Goal: Information Seeking & Learning: Check status

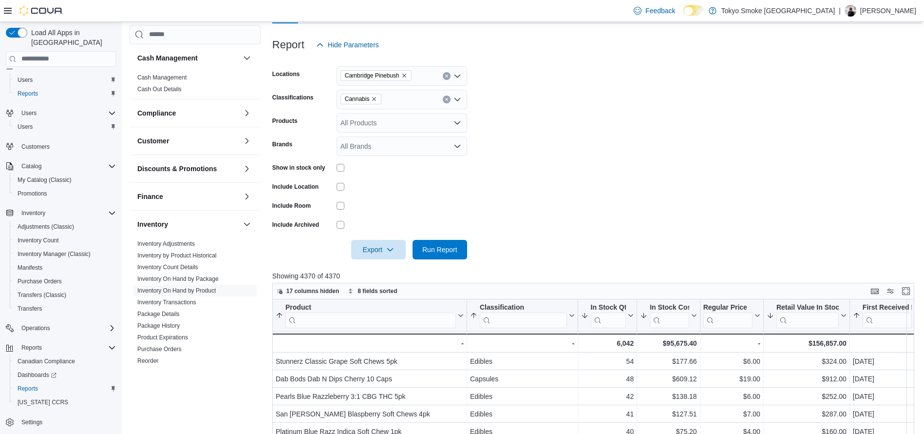
scroll to position [120, 0]
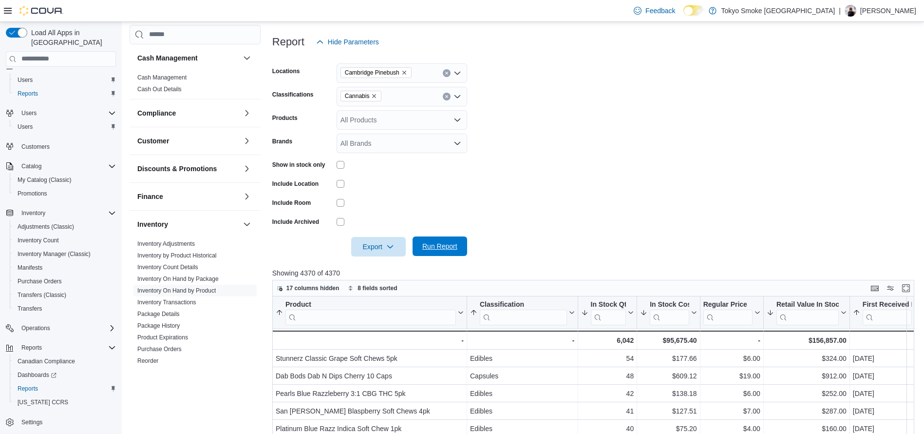
click at [442, 254] on span "Run Report" at bounding box center [439, 245] width 43 height 19
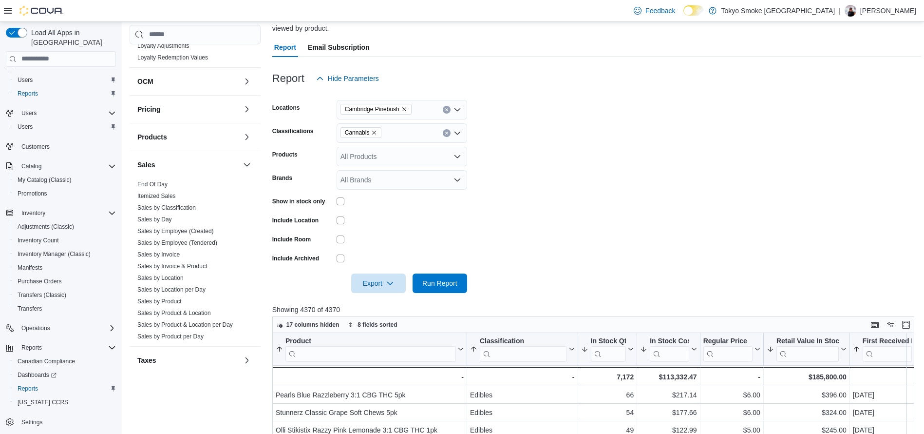
scroll to position [384, 0]
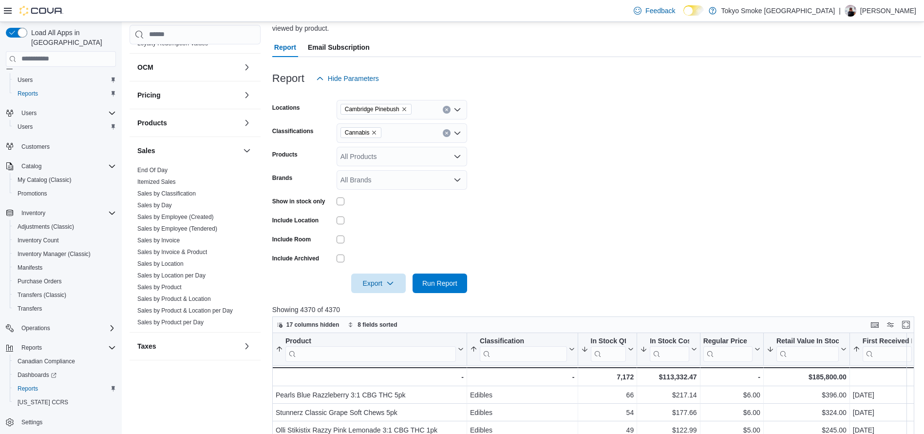
click at [159, 262] on link "Sales by Location" at bounding box center [160, 263] width 46 height 7
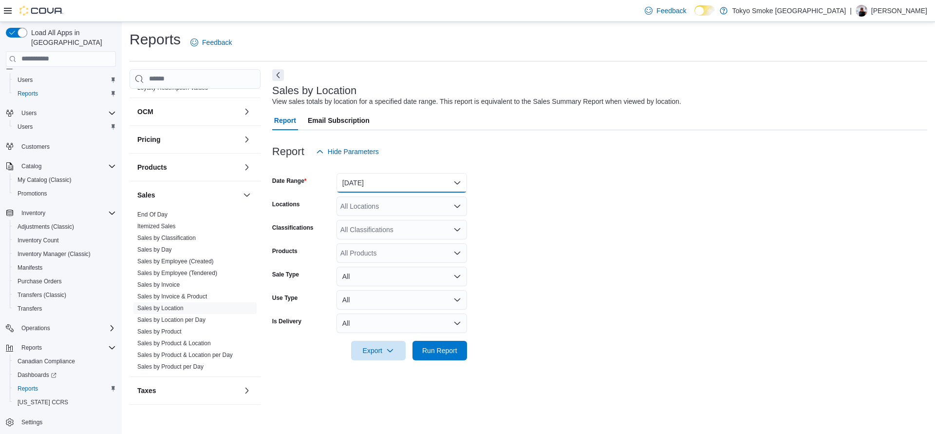
click at [360, 186] on button "Yesterday" at bounding box center [402, 182] width 131 height 19
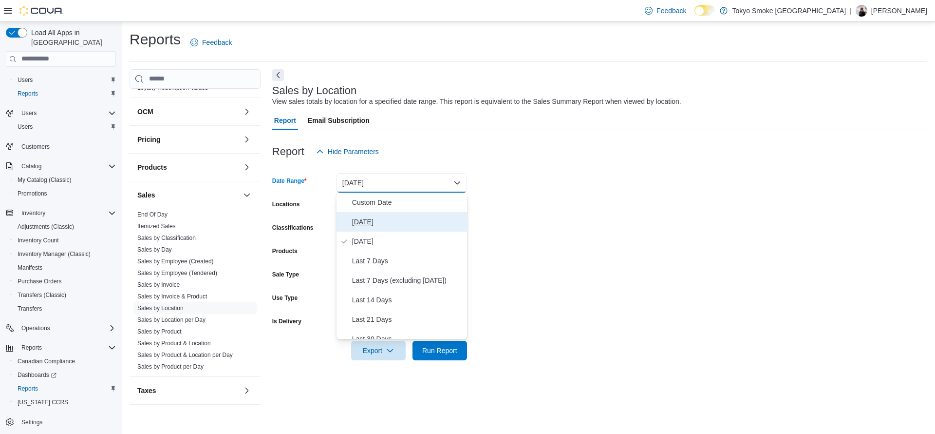
click at [380, 223] on span "Today" at bounding box center [407, 222] width 111 height 12
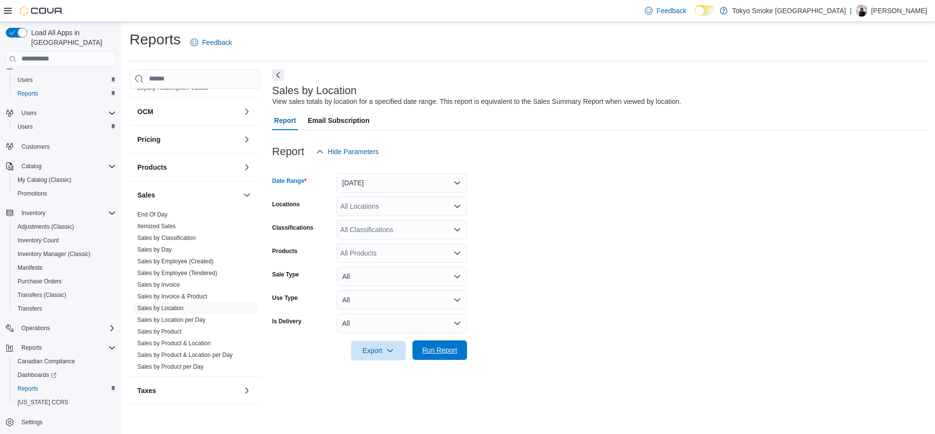
click at [445, 345] on span "Run Report" at bounding box center [439, 350] width 35 height 10
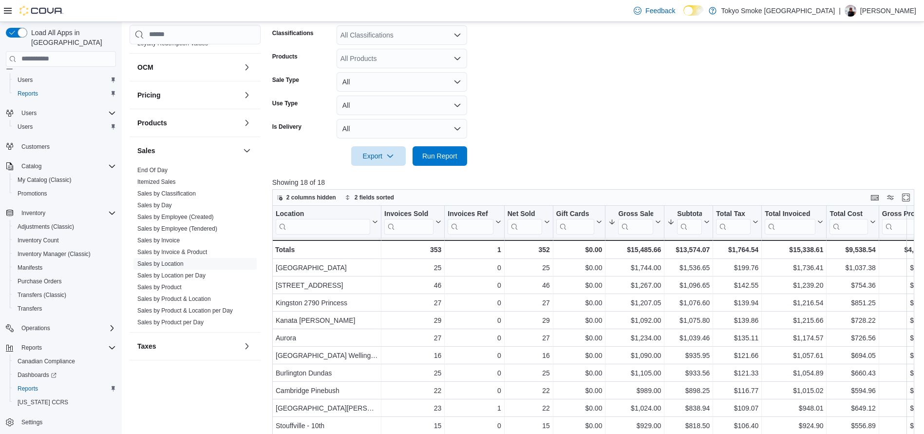
scroll to position [304, 0]
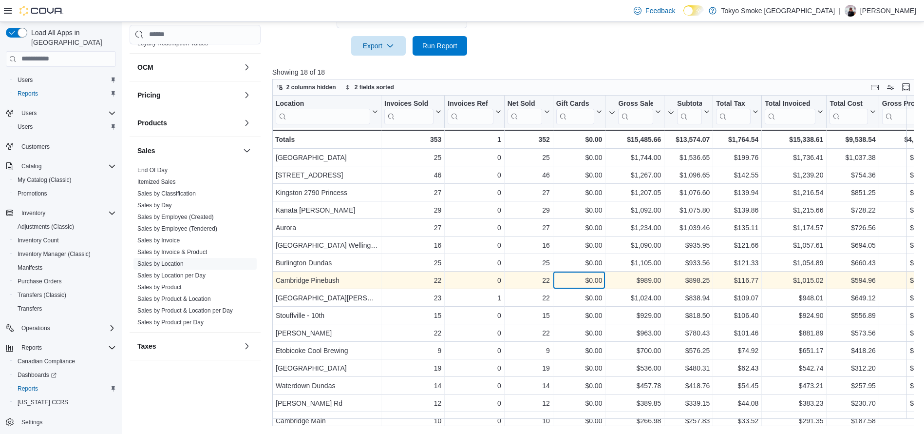
click at [603, 279] on div "$0.00 - Gift Card Sales, column 5, row 8" at bounding box center [579, 280] width 53 height 18
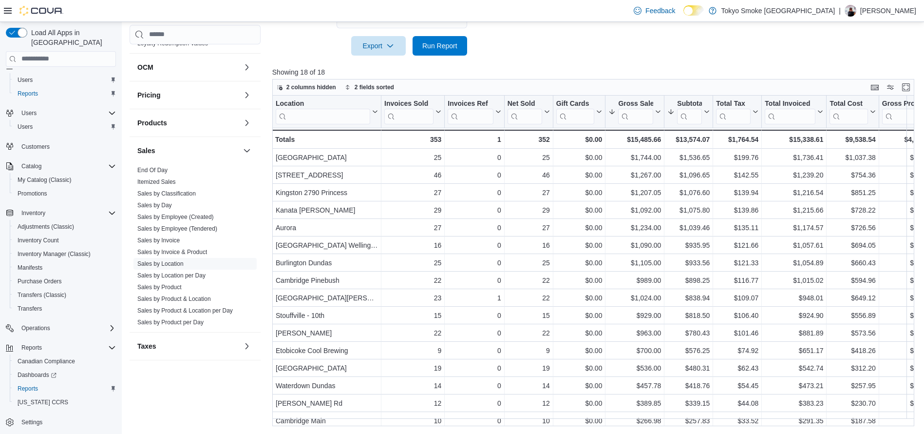
click at [452, 57] on div at bounding box center [596, 62] width 649 height 12
click at [448, 50] on span "Run Report" at bounding box center [439, 45] width 43 height 19
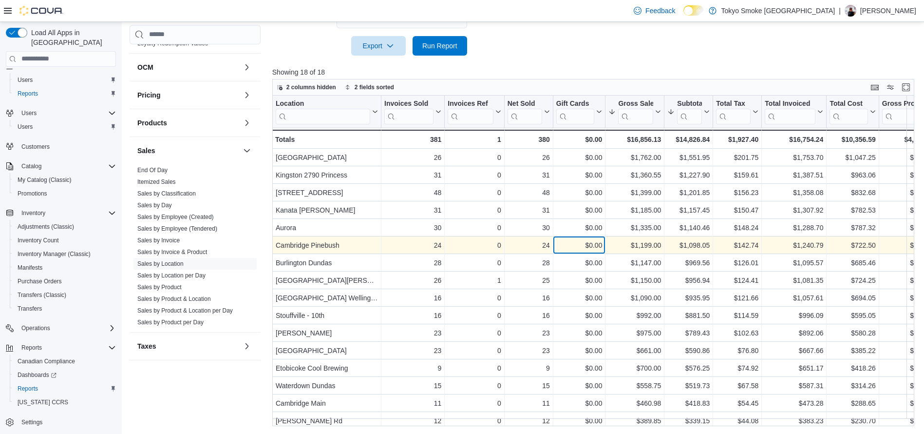
drag, startPoint x: 607, startPoint y: 250, endPoint x: 555, endPoint y: 250, distance: 52.1
click at [555, 250] on div "$0.00 - Gift Card Sales, column 5, row 6" at bounding box center [579, 245] width 53 height 18
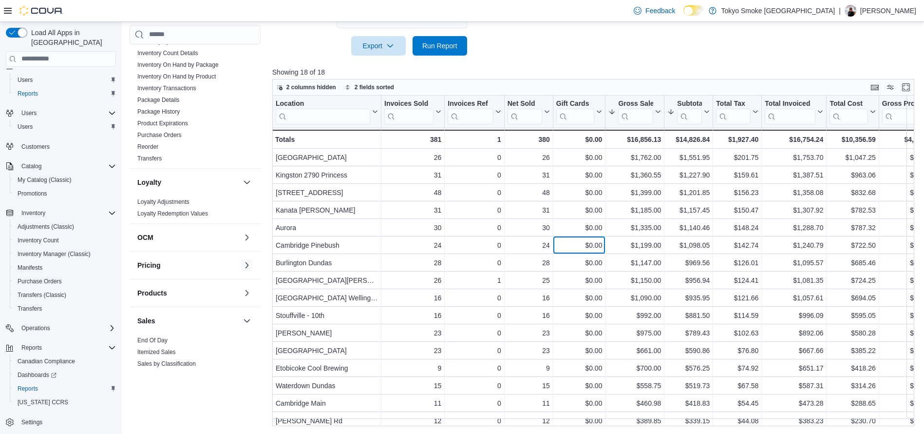
scroll to position [213, 0]
click at [150, 147] on link "Reorder" at bounding box center [147, 147] width 21 height 7
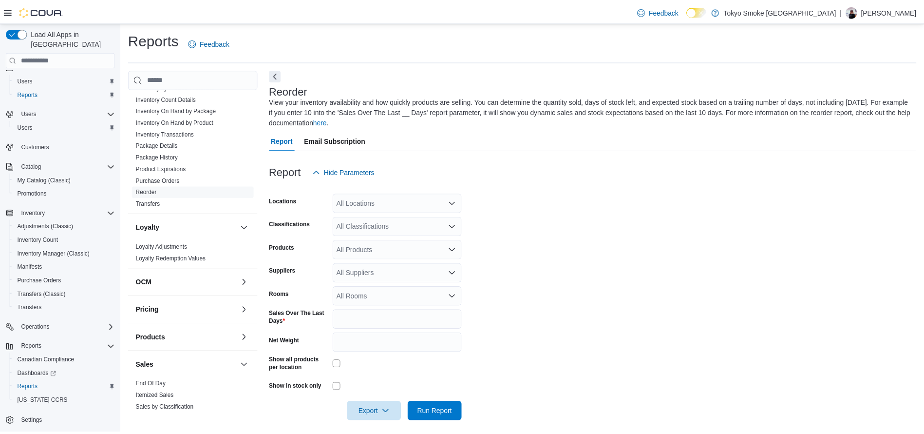
scroll to position [8, 0]
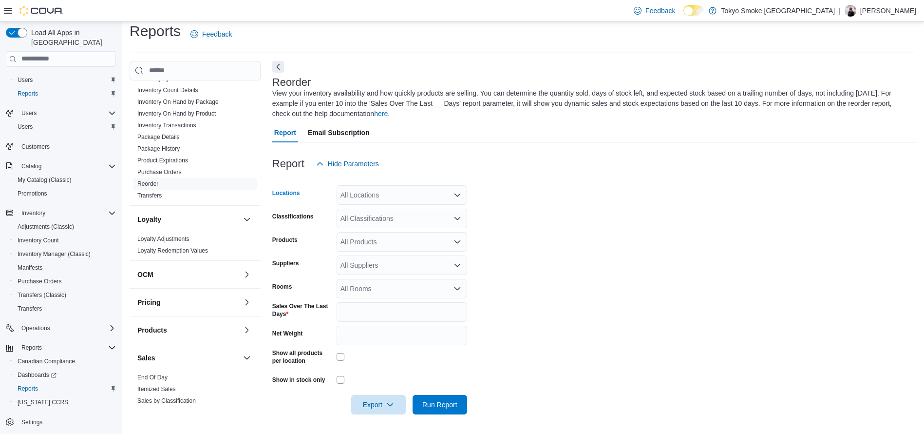
click at [410, 199] on div "All Locations" at bounding box center [402, 194] width 131 height 19
type input "***"
click at [417, 223] on span "Cambridge Pinebush" at bounding box center [390, 226] width 64 height 10
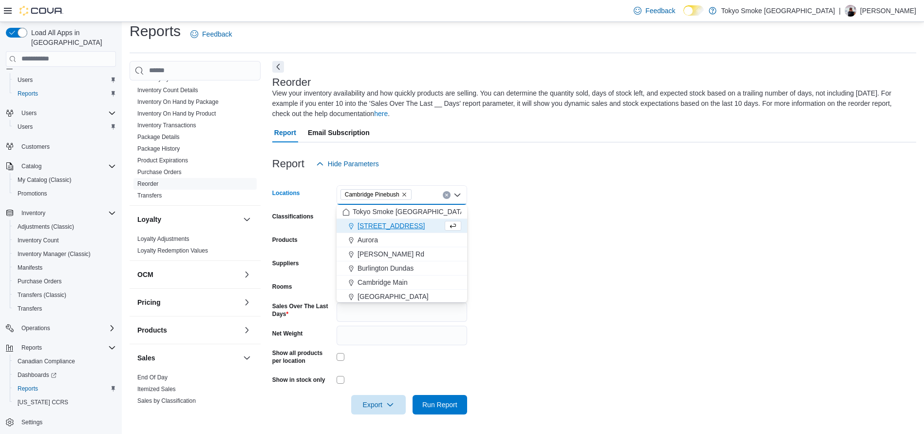
click at [536, 258] on form "Locations Cambridge Pinebush Combo box. Selected. Cambridge Pinebush. Press Bac…" at bounding box center [594, 293] width 644 height 241
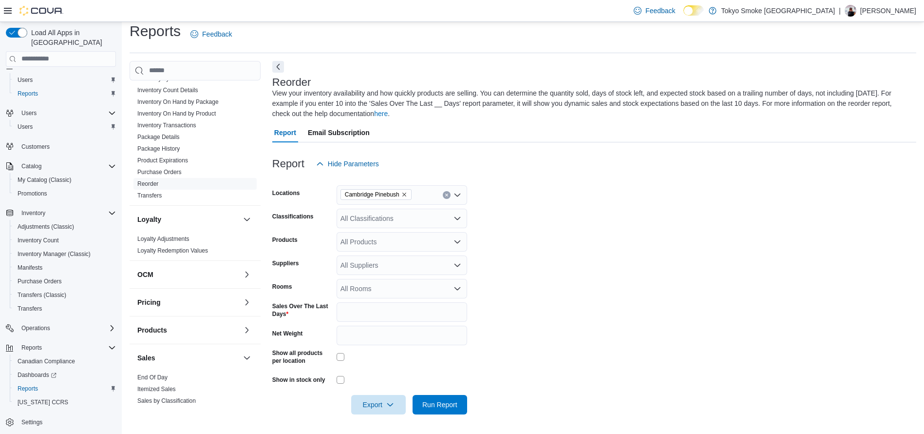
click at [384, 222] on div "All Classifications" at bounding box center [402, 217] width 131 height 19
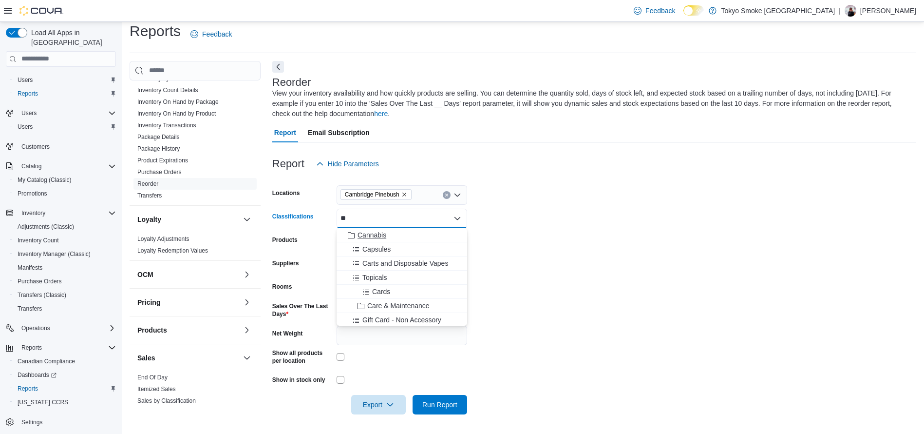
type input "**"
click at [396, 233] on div "Cannabis" at bounding box center [401, 235] width 119 height 10
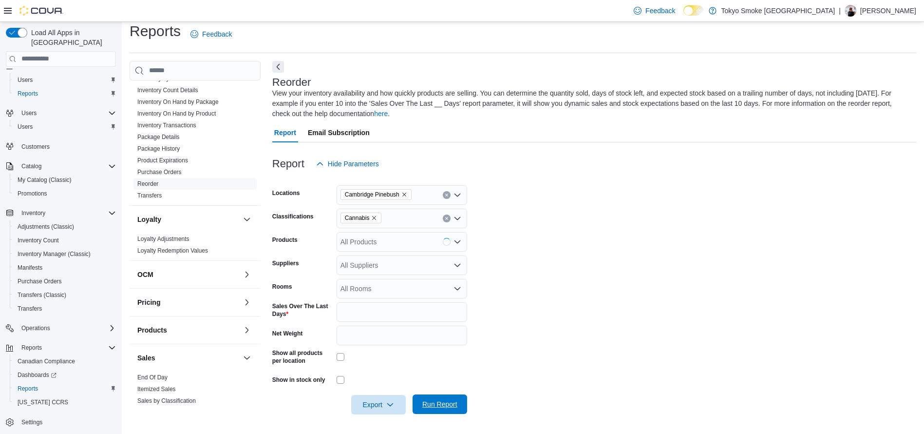
click at [461, 398] on button "Run Report" at bounding box center [440, 403] width 55 height 19
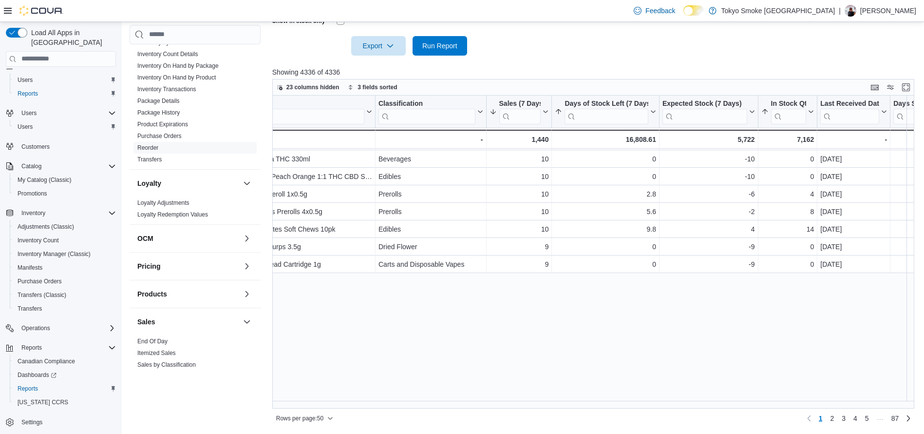
scroll to position [0, 92]
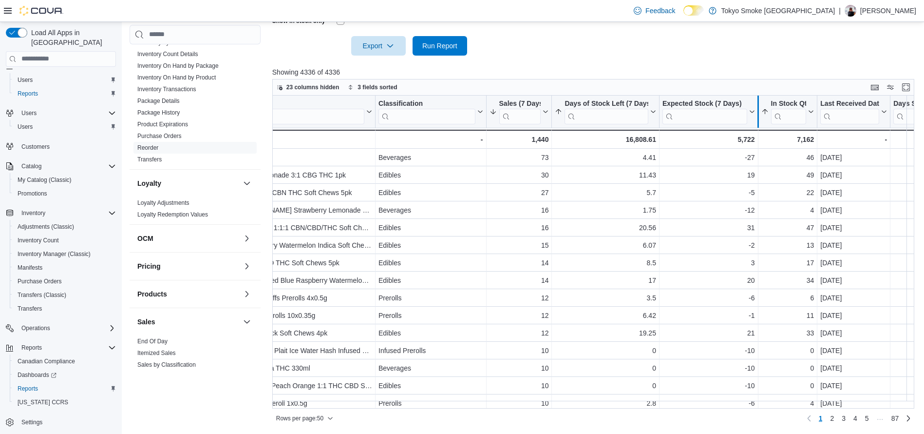
click at [756, 114] on div at bounding box center [758, 111] width 8 height 32
click at [758, 113] on div at bounding box center [758, 111] width 8 height 32
click at [752, 113] on icon at bounding box center [751, 112] width 8 height 6
click at [719, 151] on span "Sort Low-High" at bounding box center [715, 149] width 37 height 8
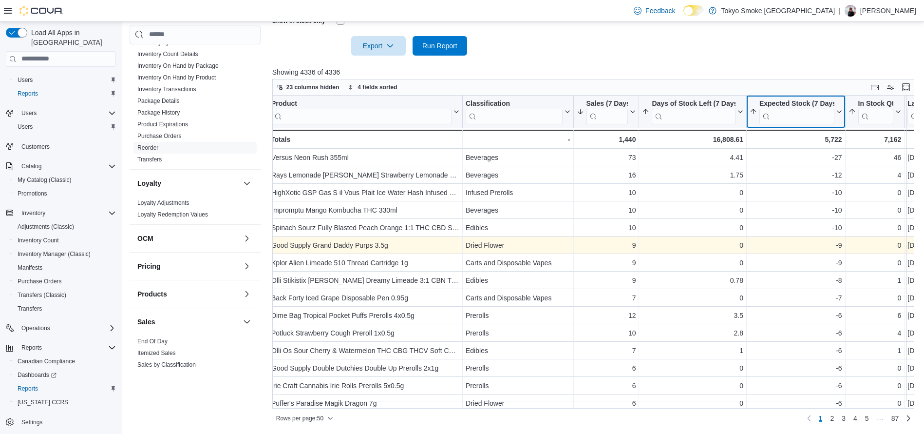
scroll to position [0, 2]
click at [590, 242] on div "Product Click to view column header actions Classification Click to view column…" at bounding box center [596, 251] width 649 height 313
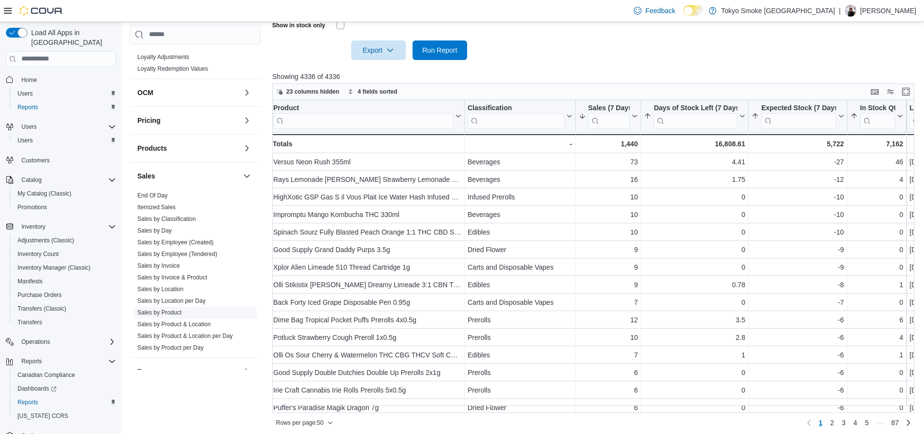
scroll to position [361, 0]
click at [169, 284] on link "Sales by Location" at bounding box center [160, 285] width 46 height 7
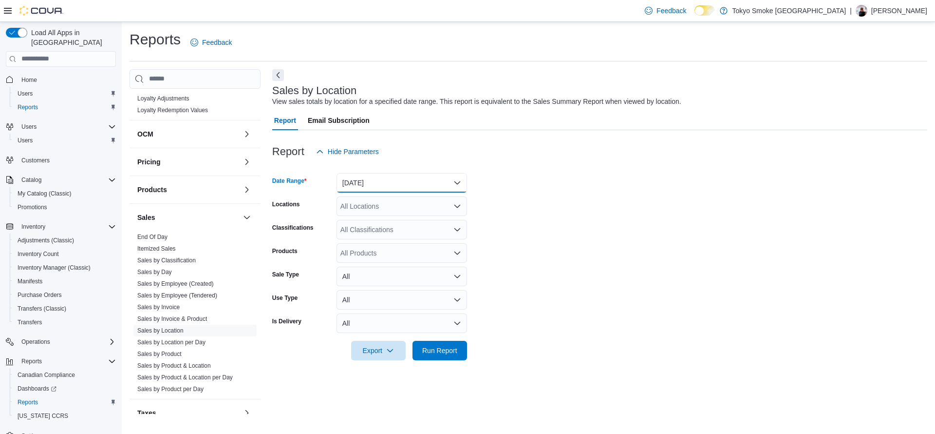
click at [436, 174] on button "Yesterday" at bounding box center [402, 182] width 131 height 19
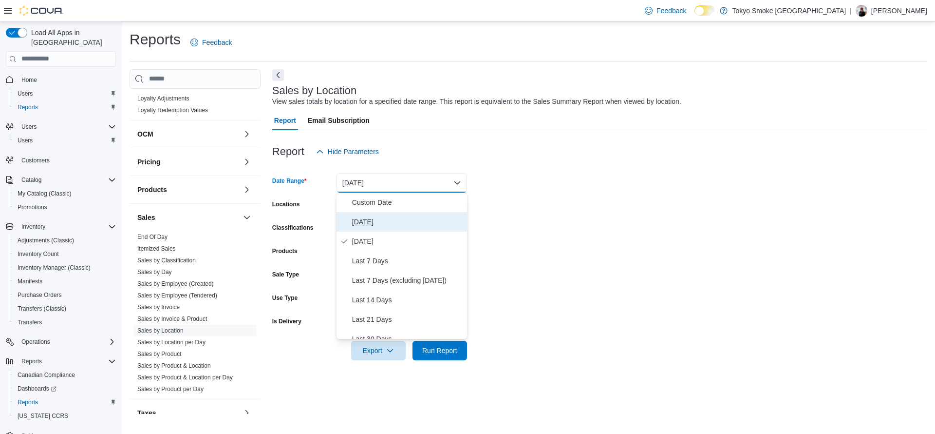
click at [376, 221] on span "Today" at bounding box center [407, 222] width 111 height 12
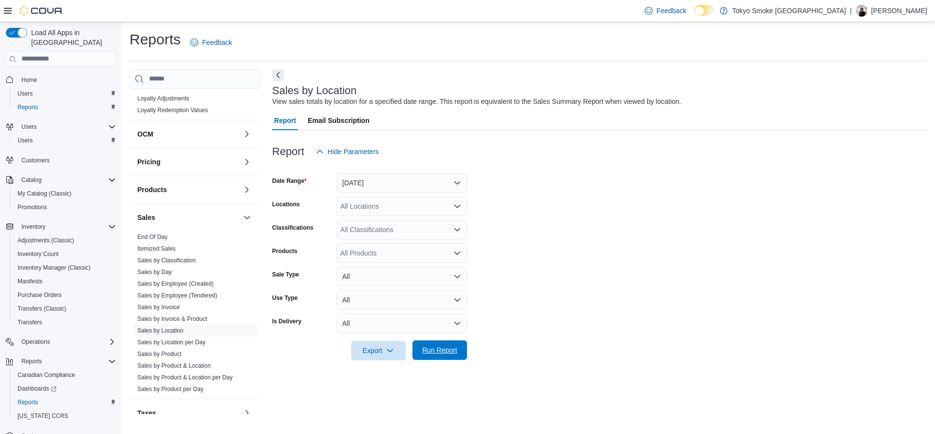
click at [459, 350] on span "Run Report" at bounding box center [439, 349] width 43 height 19
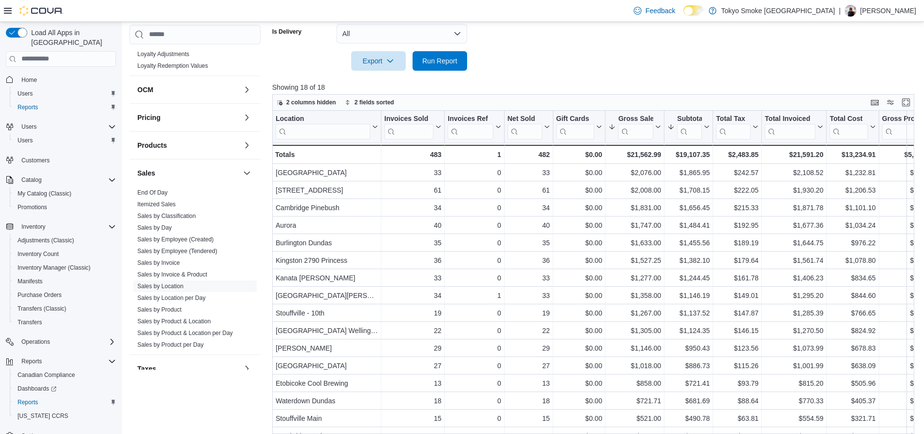
scroll to position [289, 0]
